Goal: Task Accomplishment & Management: Use online tool/utility

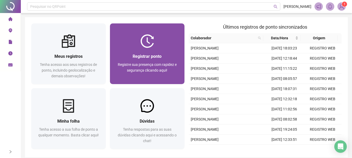
click at [137, 63] on span "Registre sua presença com rapidez e segurança clicando aqui!" at bounding box center [147, 68] width 59 height 10
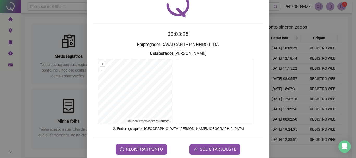
scroll to position [26, 0]
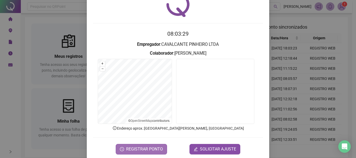
click at [138, 150] on span "REGISTRAR PONTO" at bounding box center [144, 149] width 37 height 6
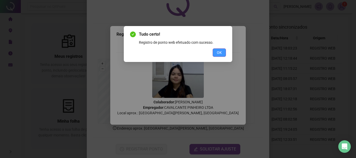
click at [222, 56] on button "OK" at bounding box center [219, 52] width 13 height 8
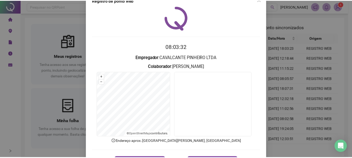
scroll to position [0, 0]
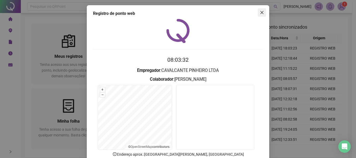
click at [260, 12] on icon "close" at bounding box center [261, 12] width 3 height 3
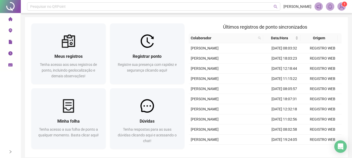
click at [343, 4] on sup "1" at bounding box center [344, 4] width 5 height 5
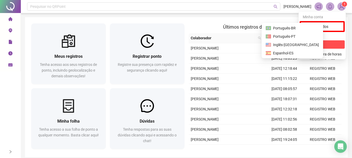
click at [311, 43] on span "Sair" at bounding box center [310, 45] width 6 height 4
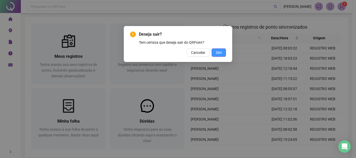
click at [217, 54] on span "Sim" at bounding box center [219, 53] width 6 height 6
